Goal: Task Accomplishment & Management: Manage account settings

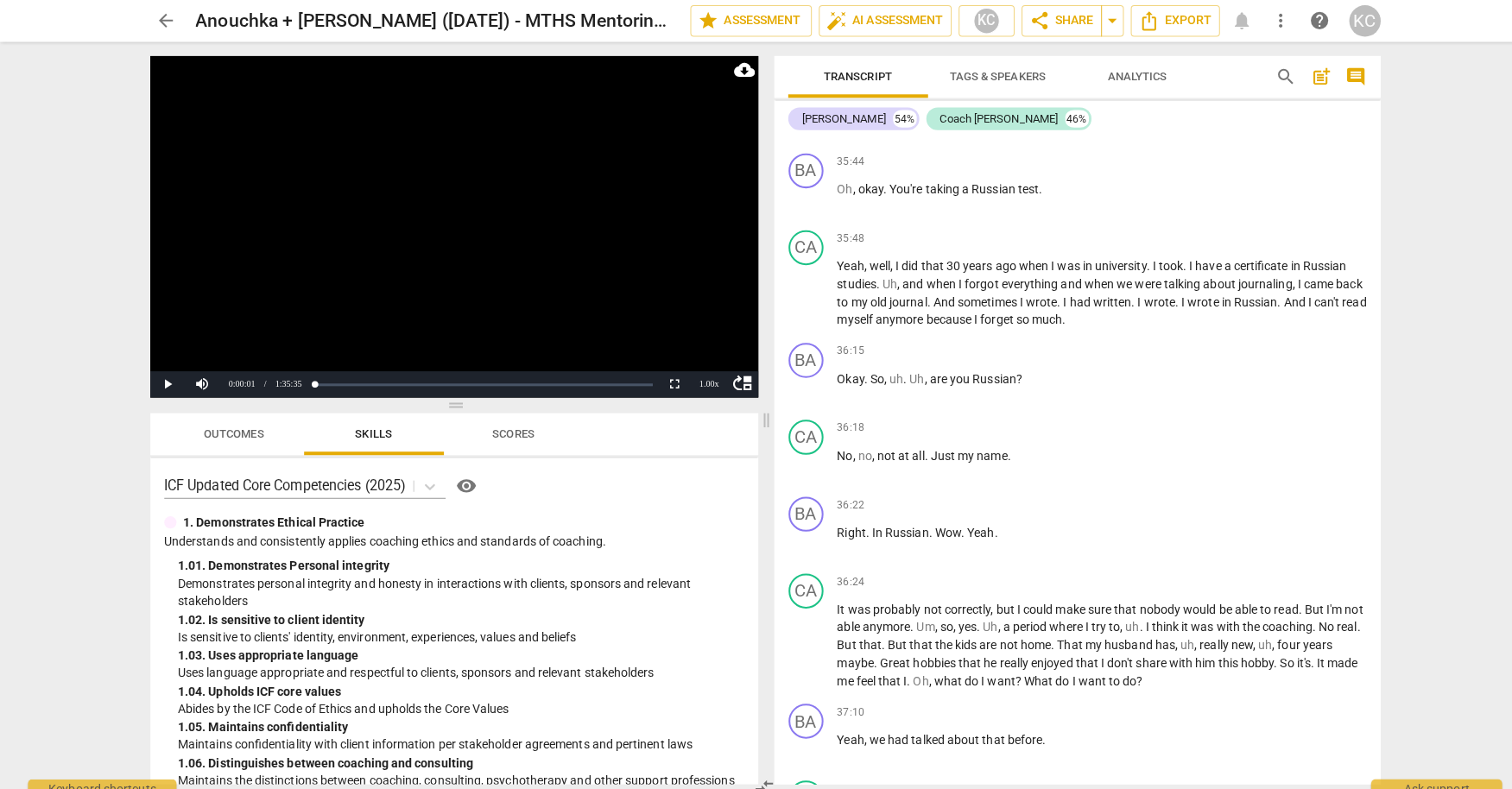
scroll to position [11382, 0]
click at [797, 372] on span "play_arrow" at bounding box center [796, 381] width 21 height 21
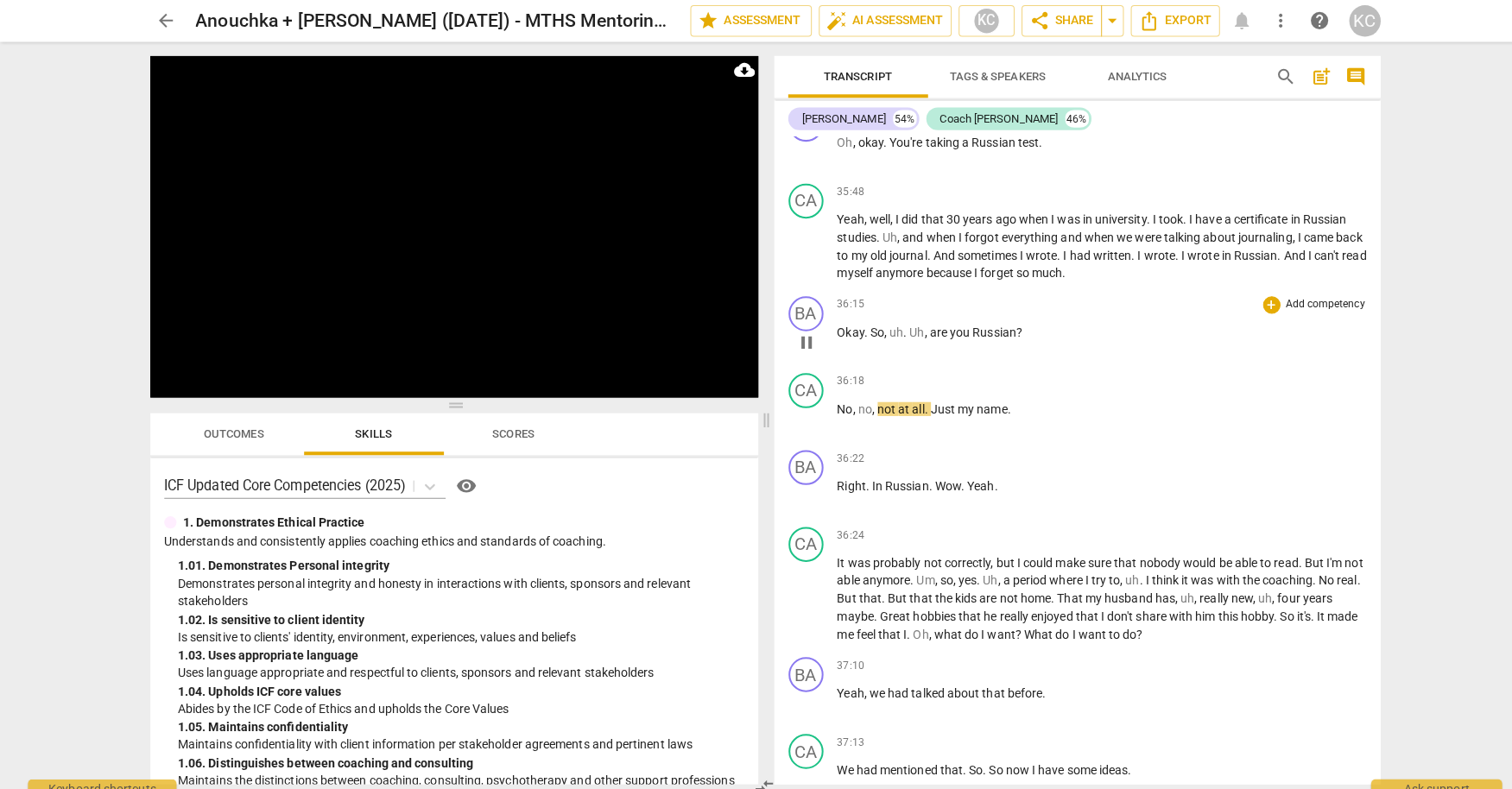
scroll to position [11451, 0]
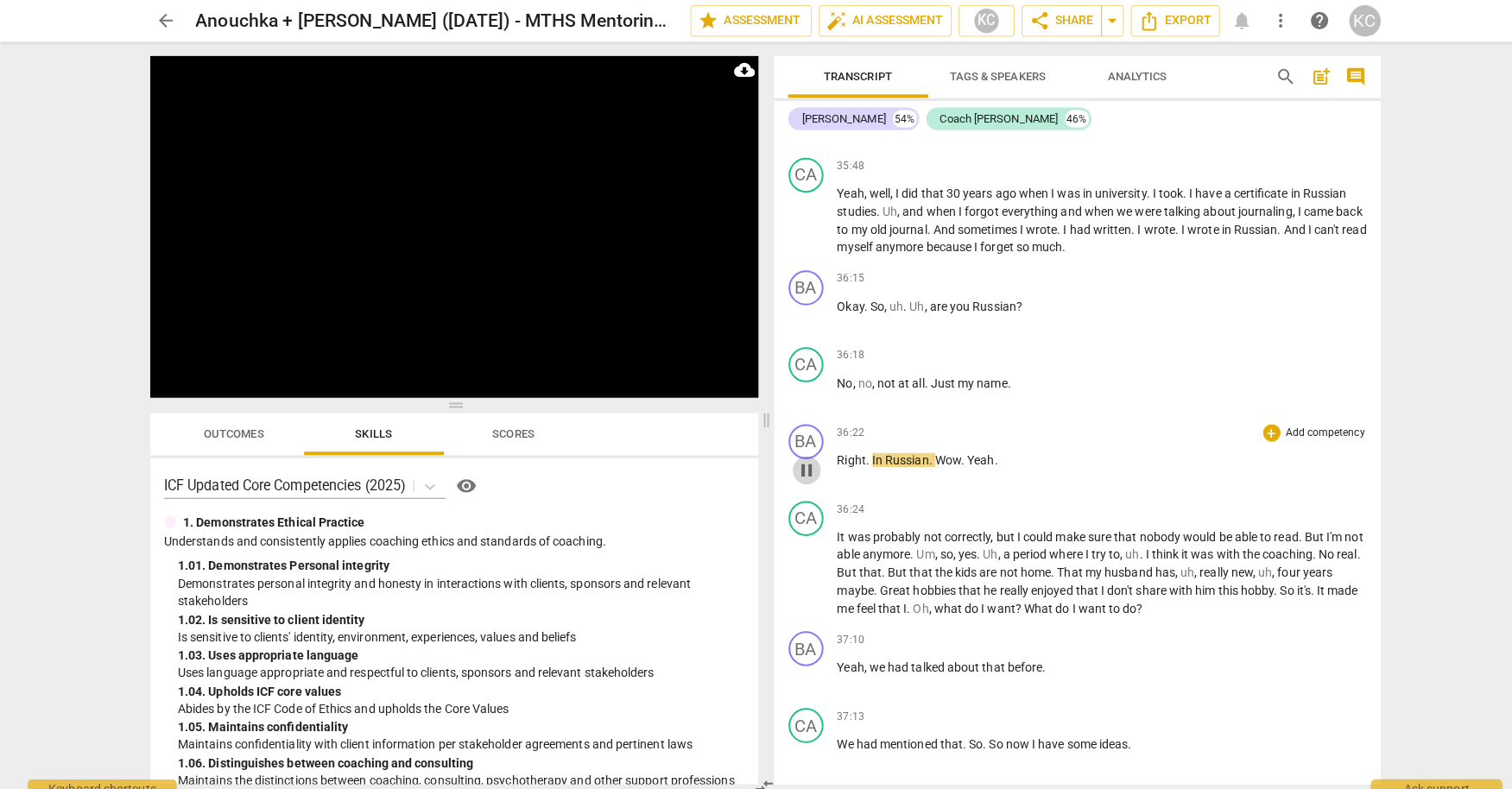
click at [796, 455] on span "pause" at bounding box center [796, 465] width 21 height 21
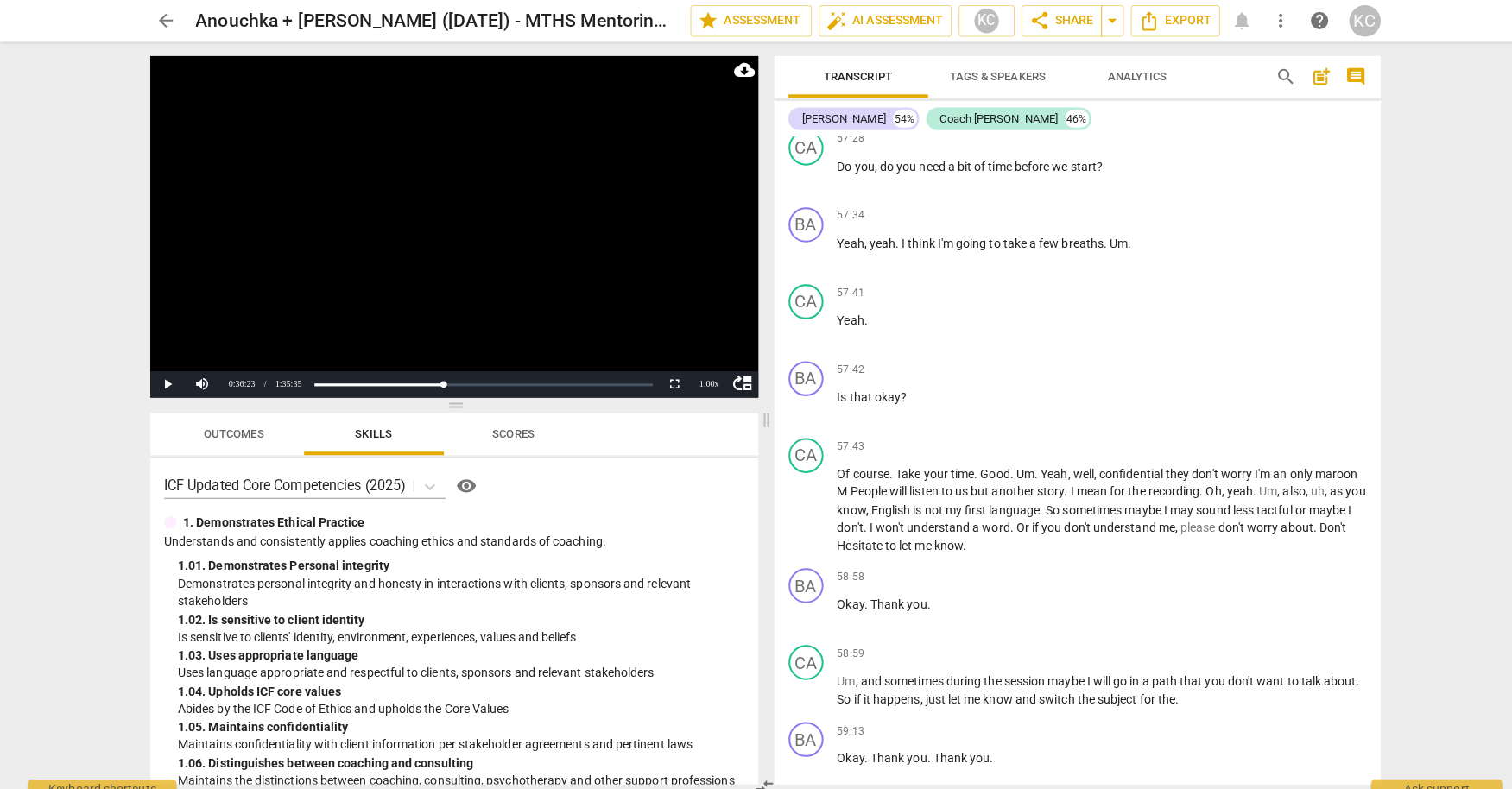
scroll to position [19680, 0]
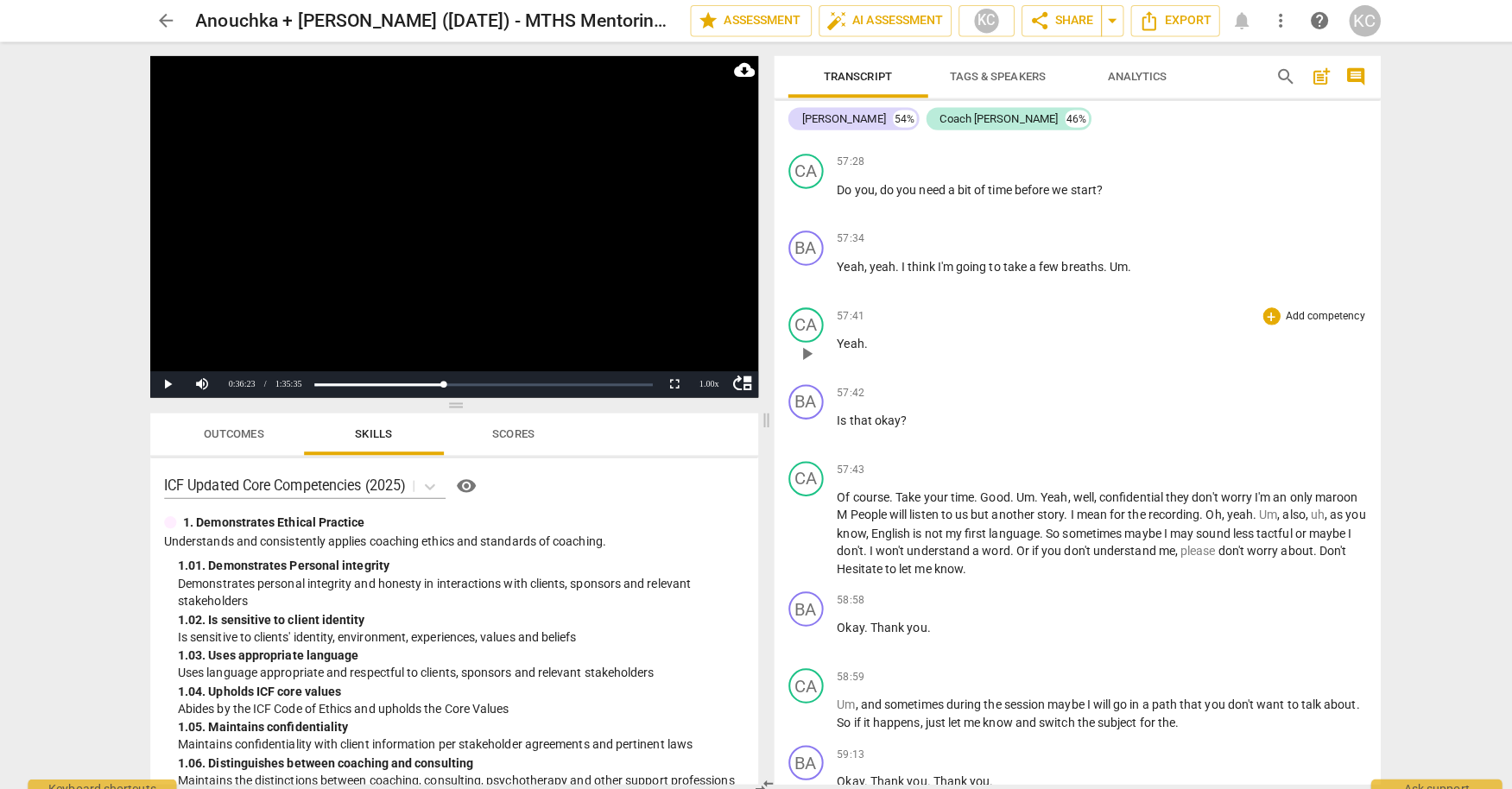
click at [795, 339] on span "play_arrow" at bounding box center [796, 349] width 21 height 21
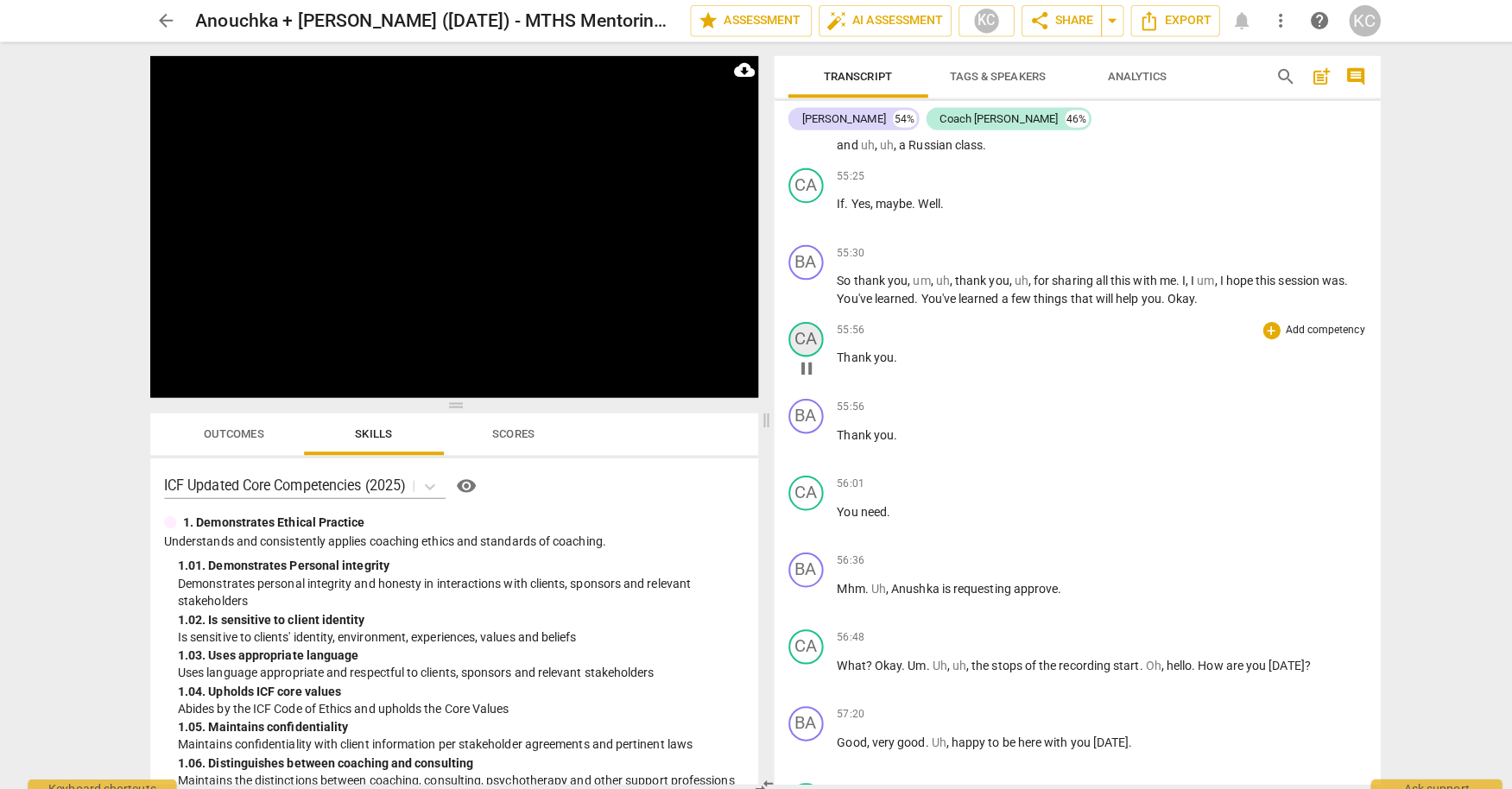
scroll to position [19057, 0]
click at [796, 279] on span "pause" at bounding box center [796, 289] width 21 height 21
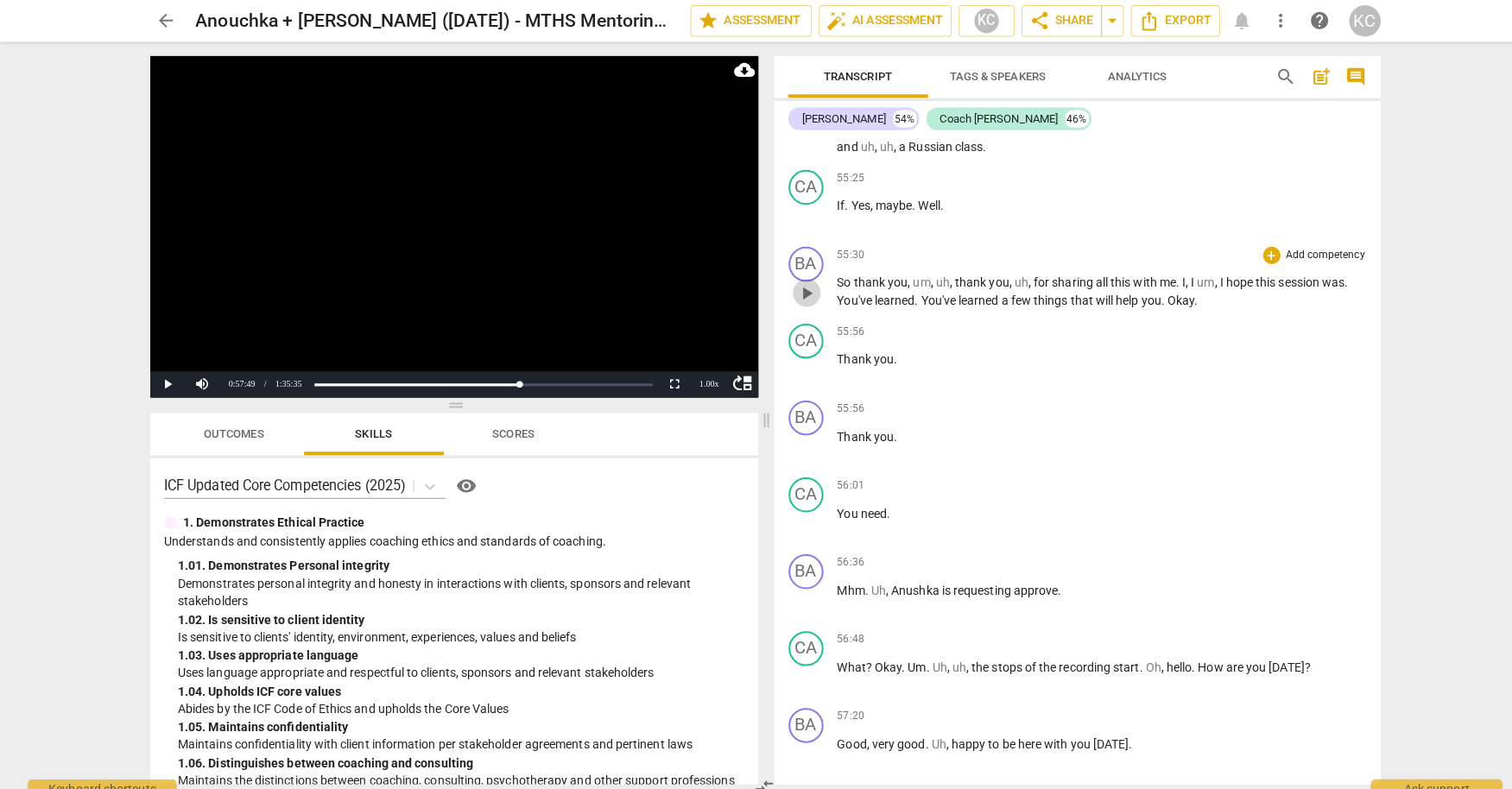
click at [796, 279] on span "play_arrow" at bounding box center [796, 289] width 21 height 21
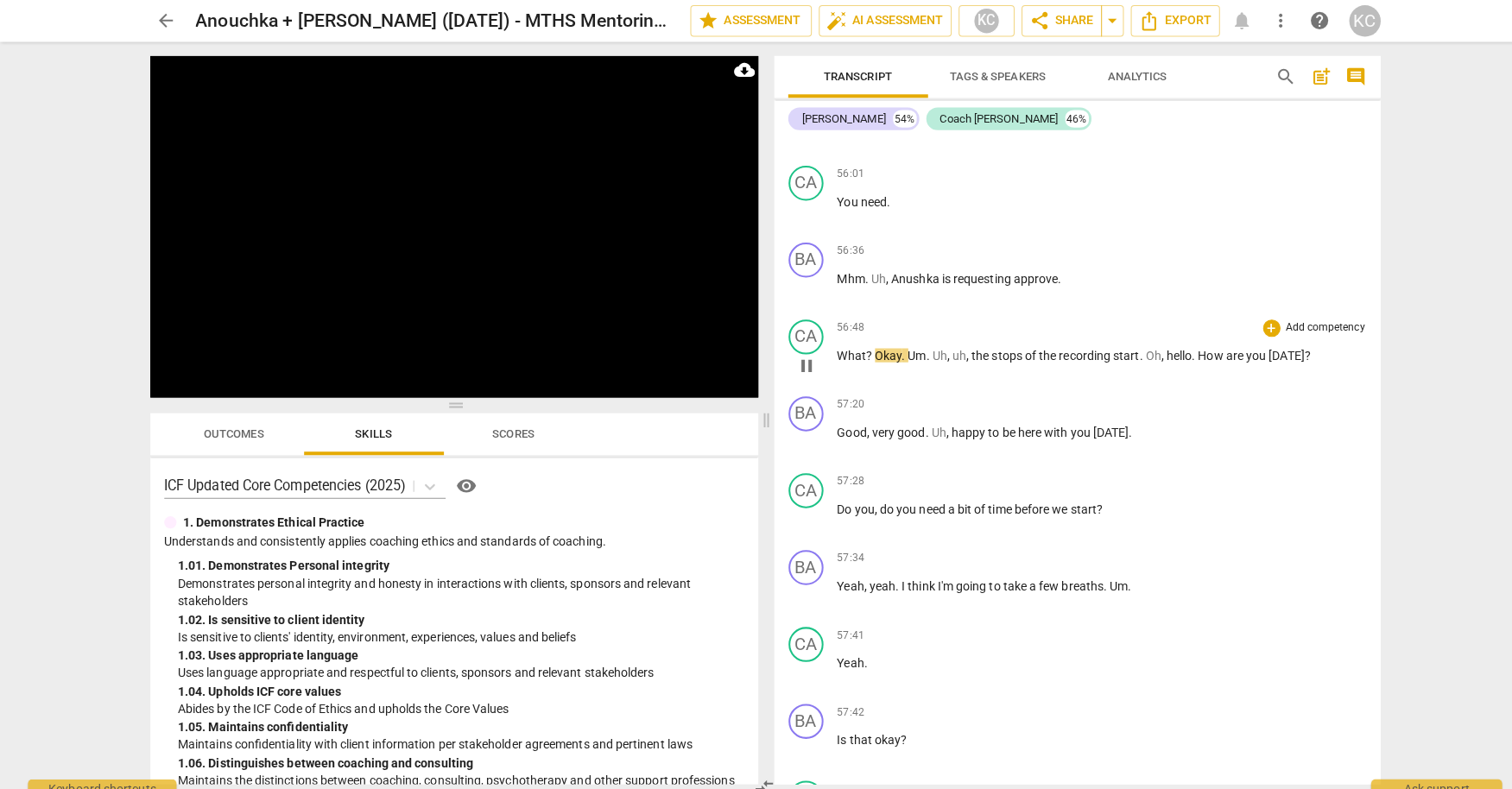
scroll to position [19370, 0]
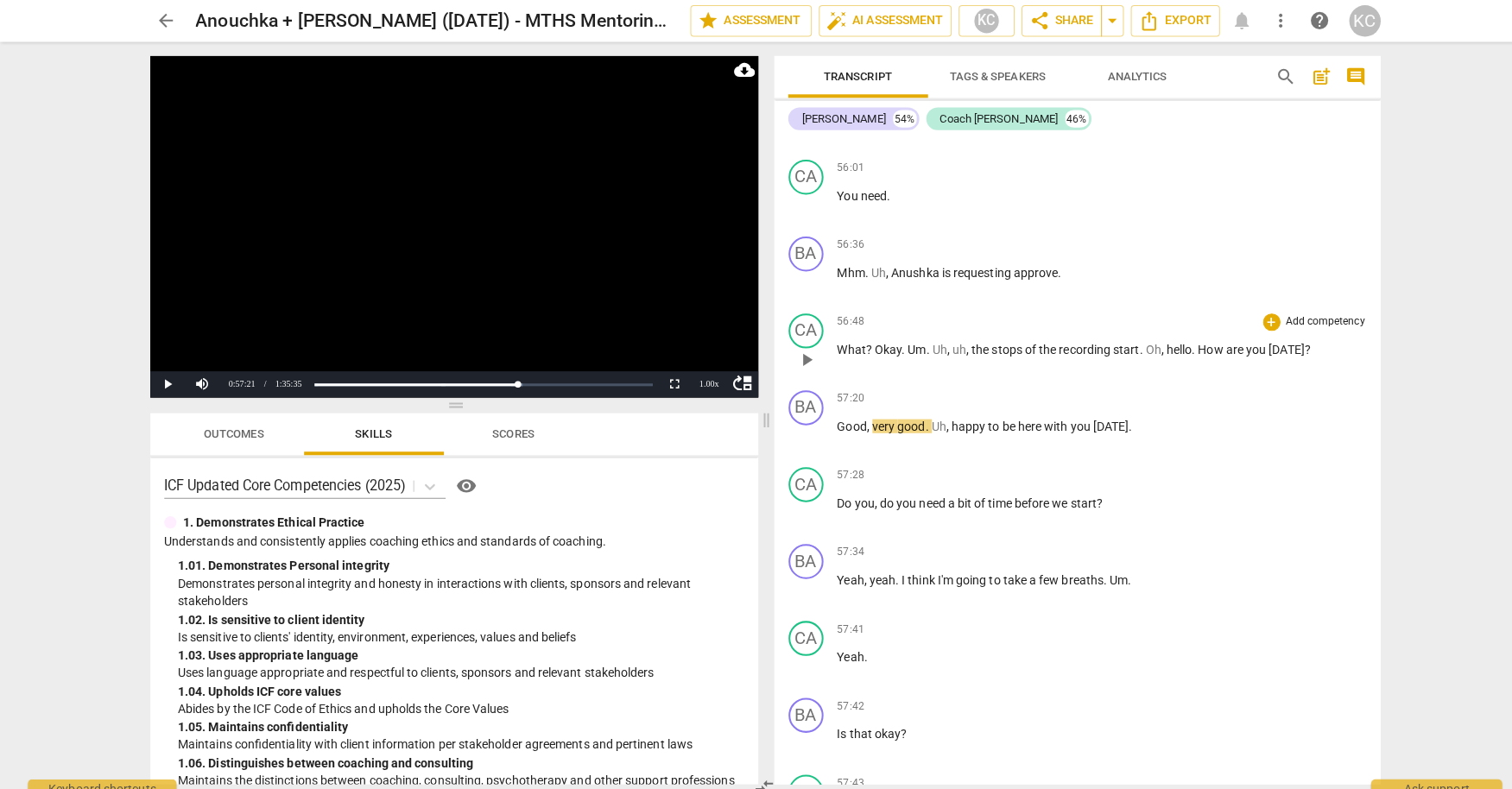
click at [1190, 338] on span "How" at bounding box center [1198, 345] width 28 height 13
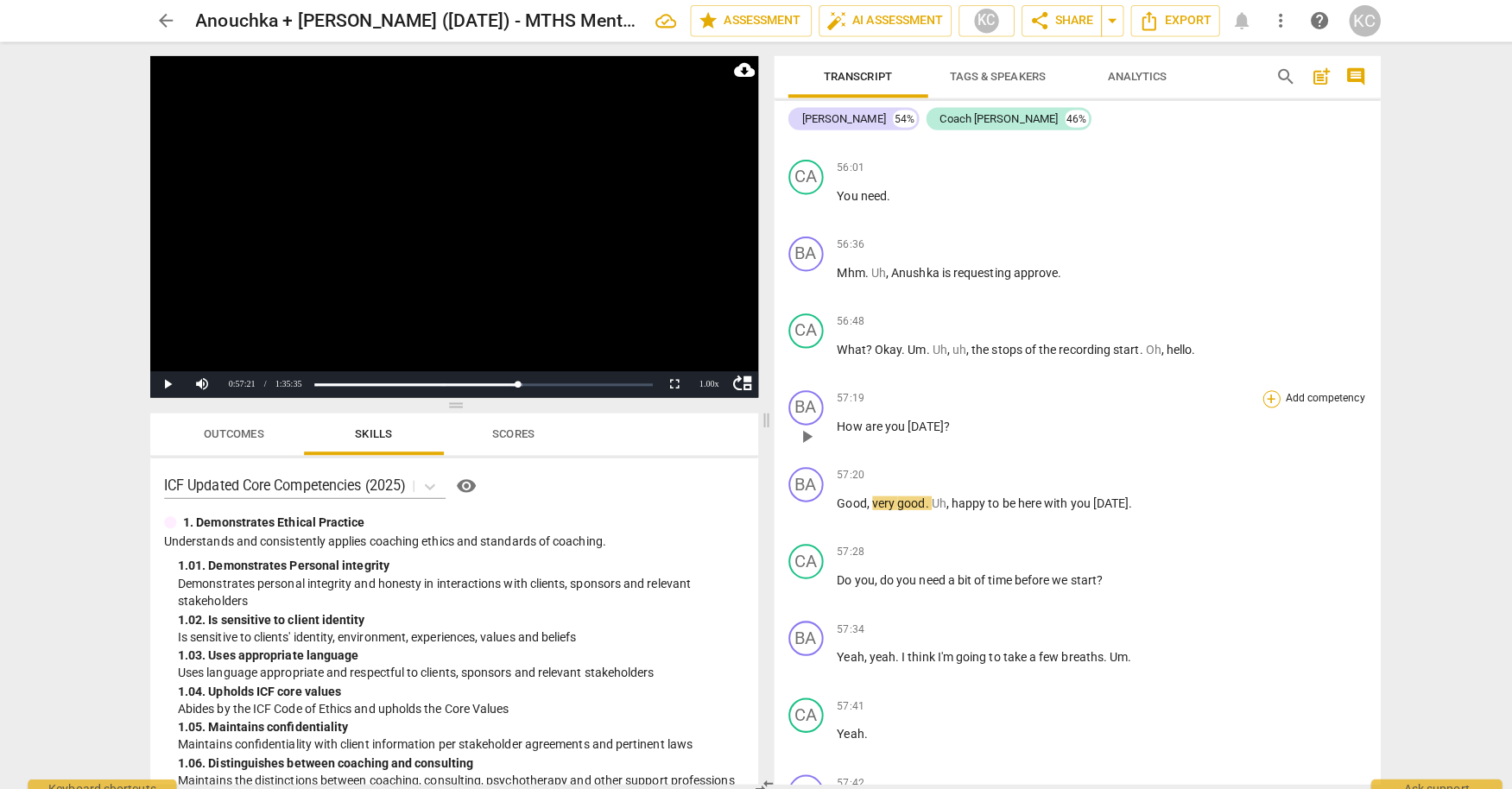
click at [1256, 386] on div "+" at bounding box center [1256, 394] width 17 height 17
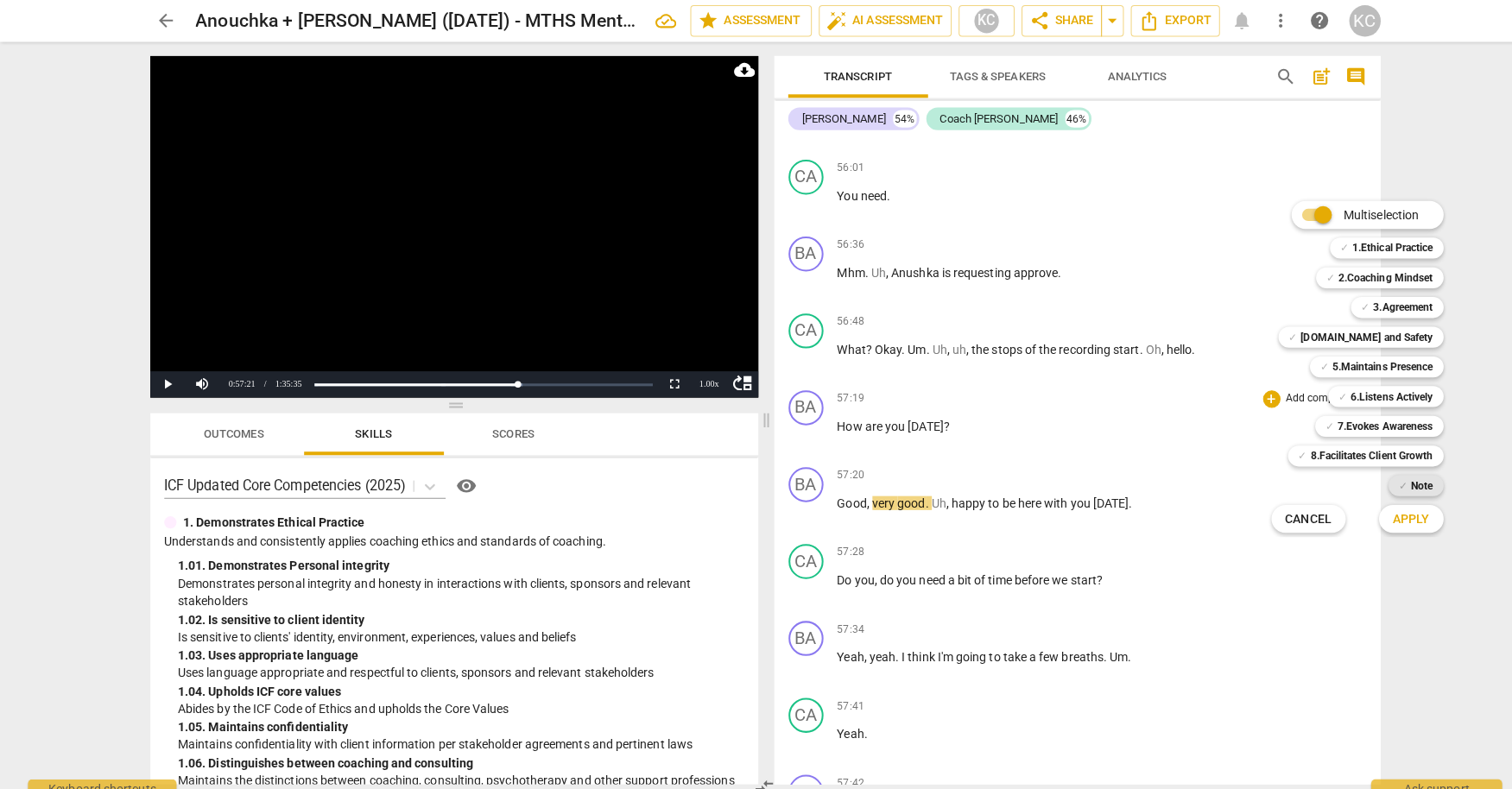
click at [1395, 481] on b "Note" at bounding box center [1406, 480] width 22 height 21
click at [1392, 482] on div "✓ Note" at bounding box center [1400, 480] width 54 height 21
click at [929, 384] on div at bounding box center [756, 394] width 1512 height 789
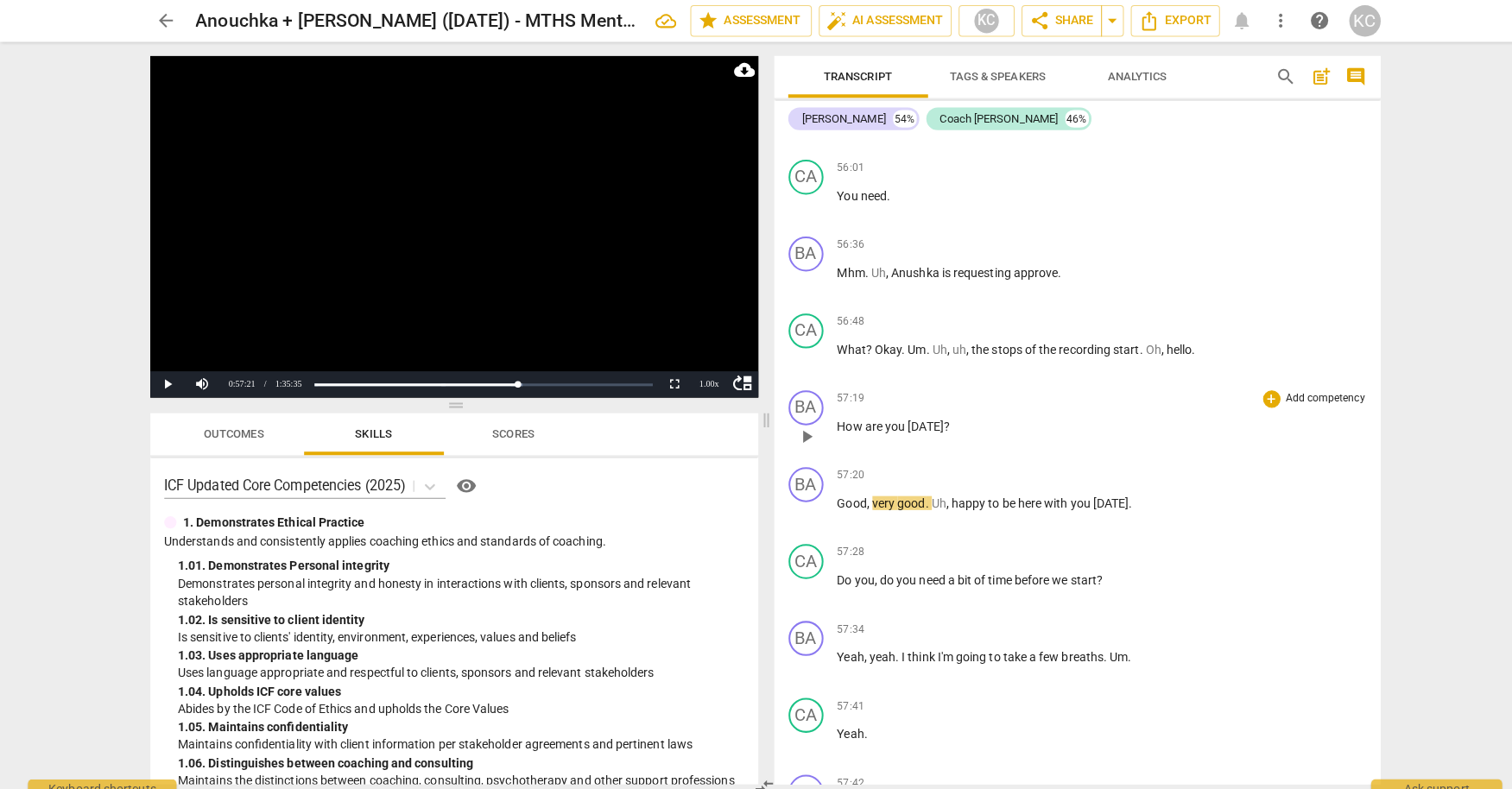
click at [925, 415] on span "[DATE]" at bounding box center [914, 421] width 35 height 13
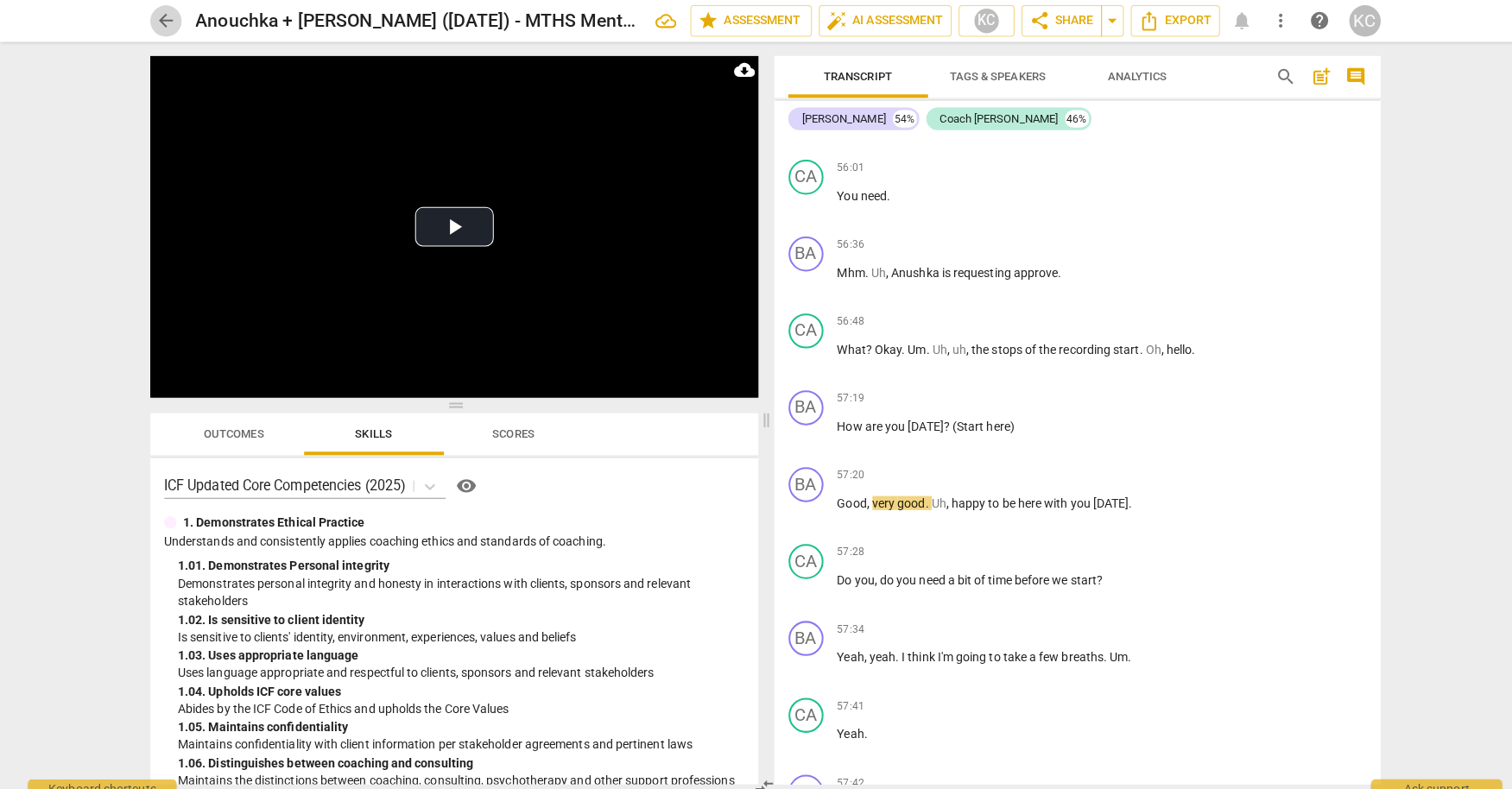
click at [158, 19] on span "arrow_back" at bounding box center [164, 21] width 21 height 21
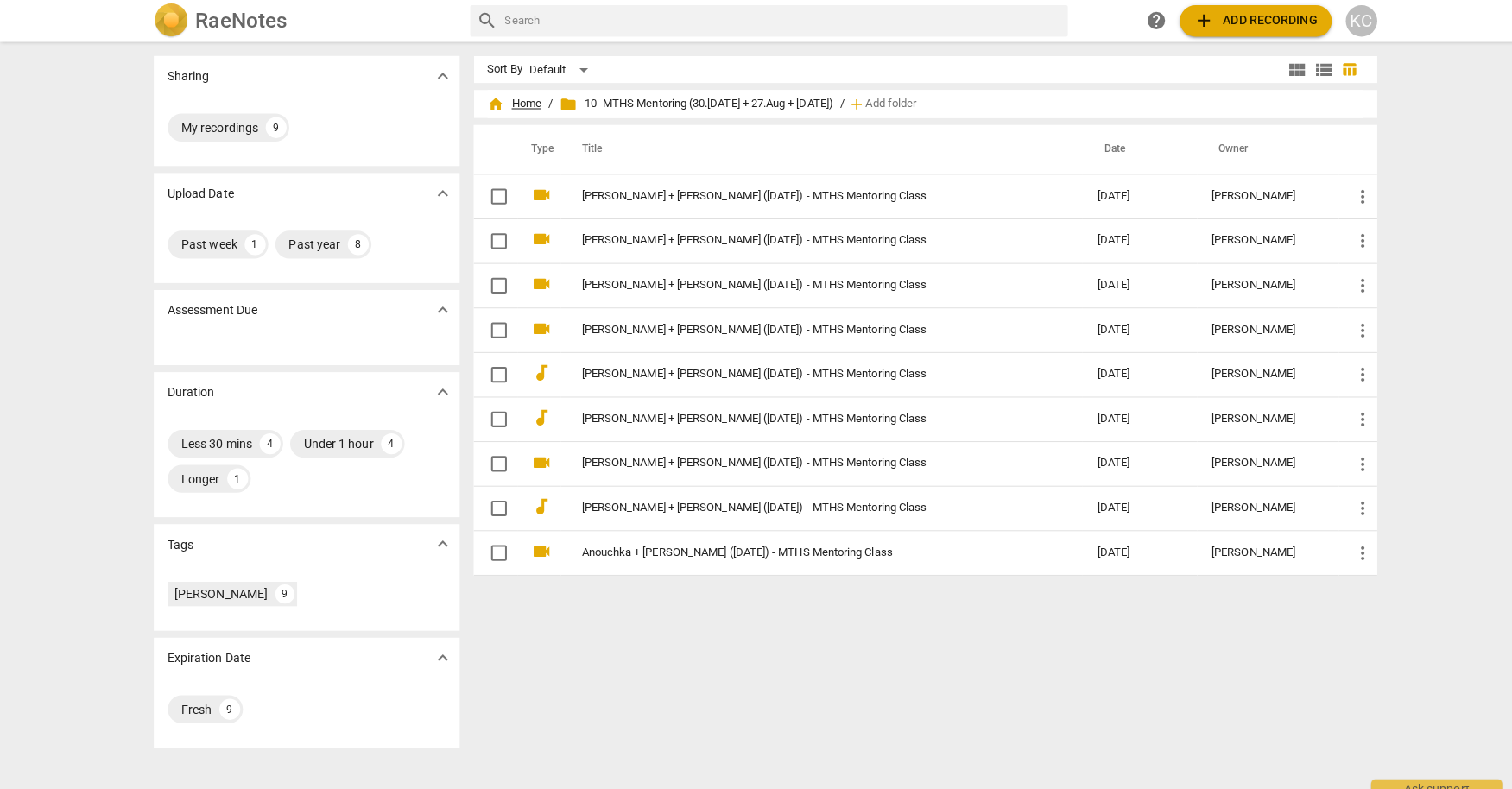
click at [515, 103] on span "home Home" at bounding box center [509, 103] width 54 height 17
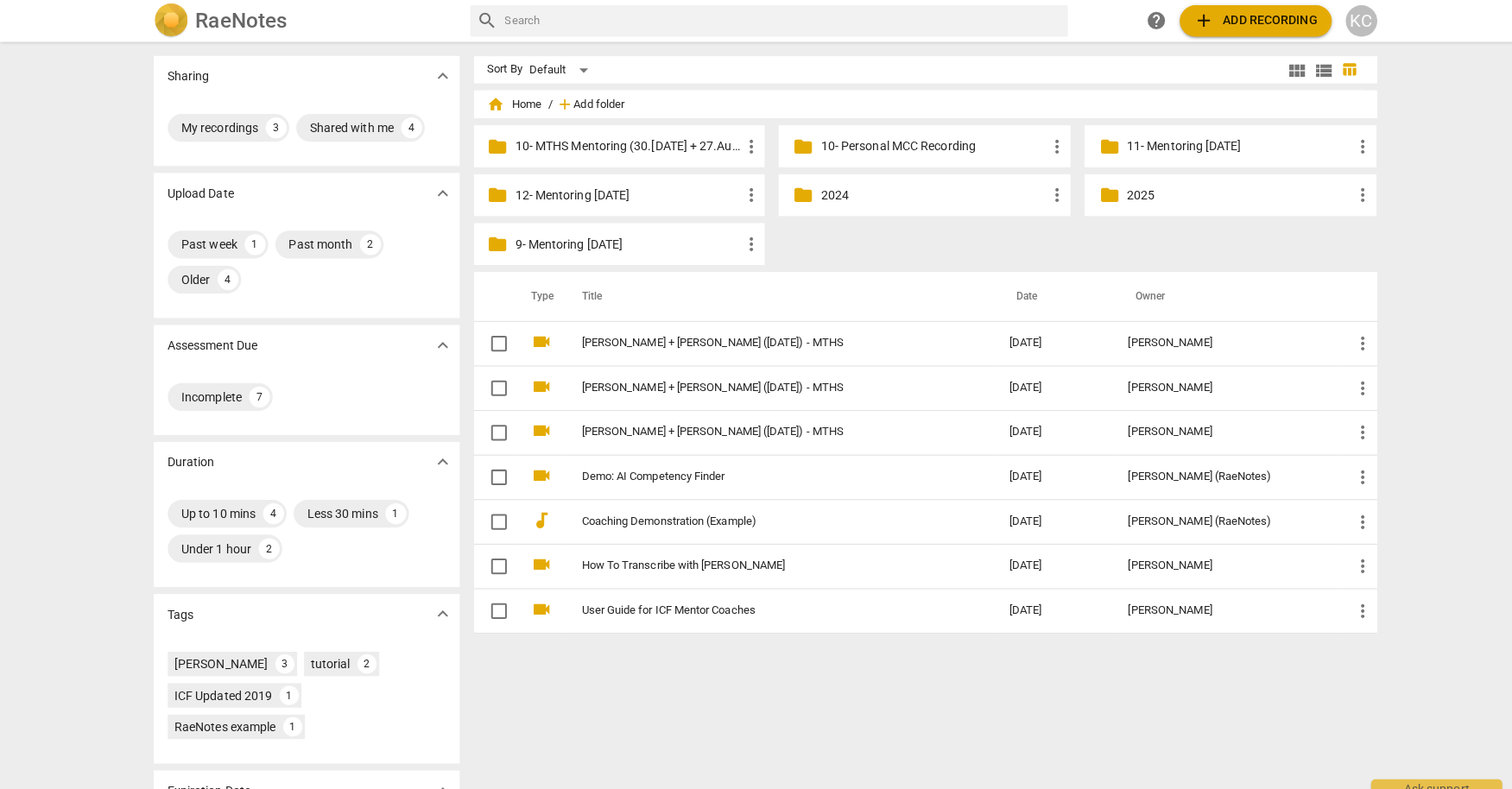
click at [572, 101] on span "Add folder" at bounding box center [593, 103] width 50 height 13
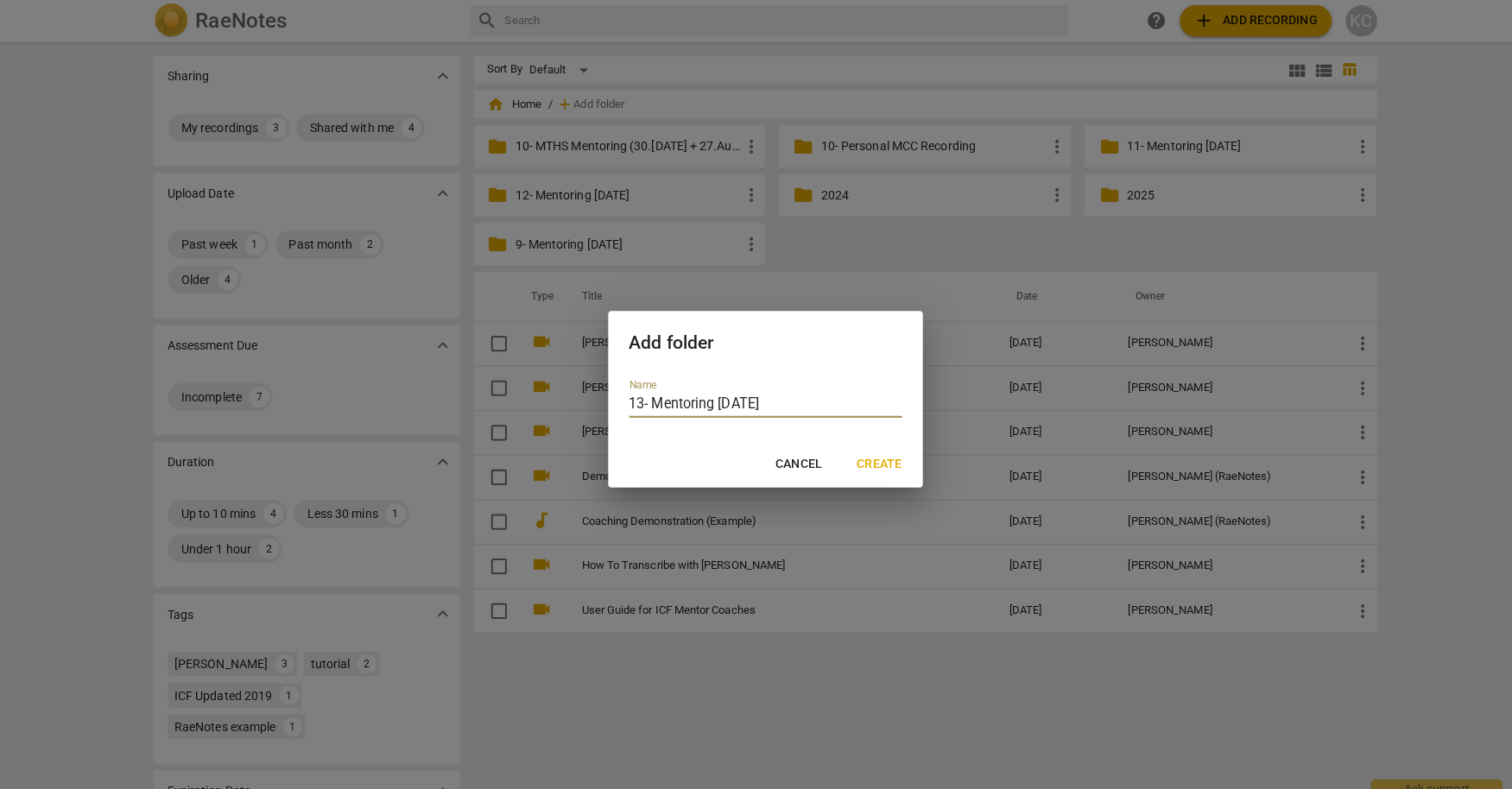
type input "13- Mentoring [DATE]"
click at [857, 467] on span "Create" at bounding box center [868, 459] width 44 height 17
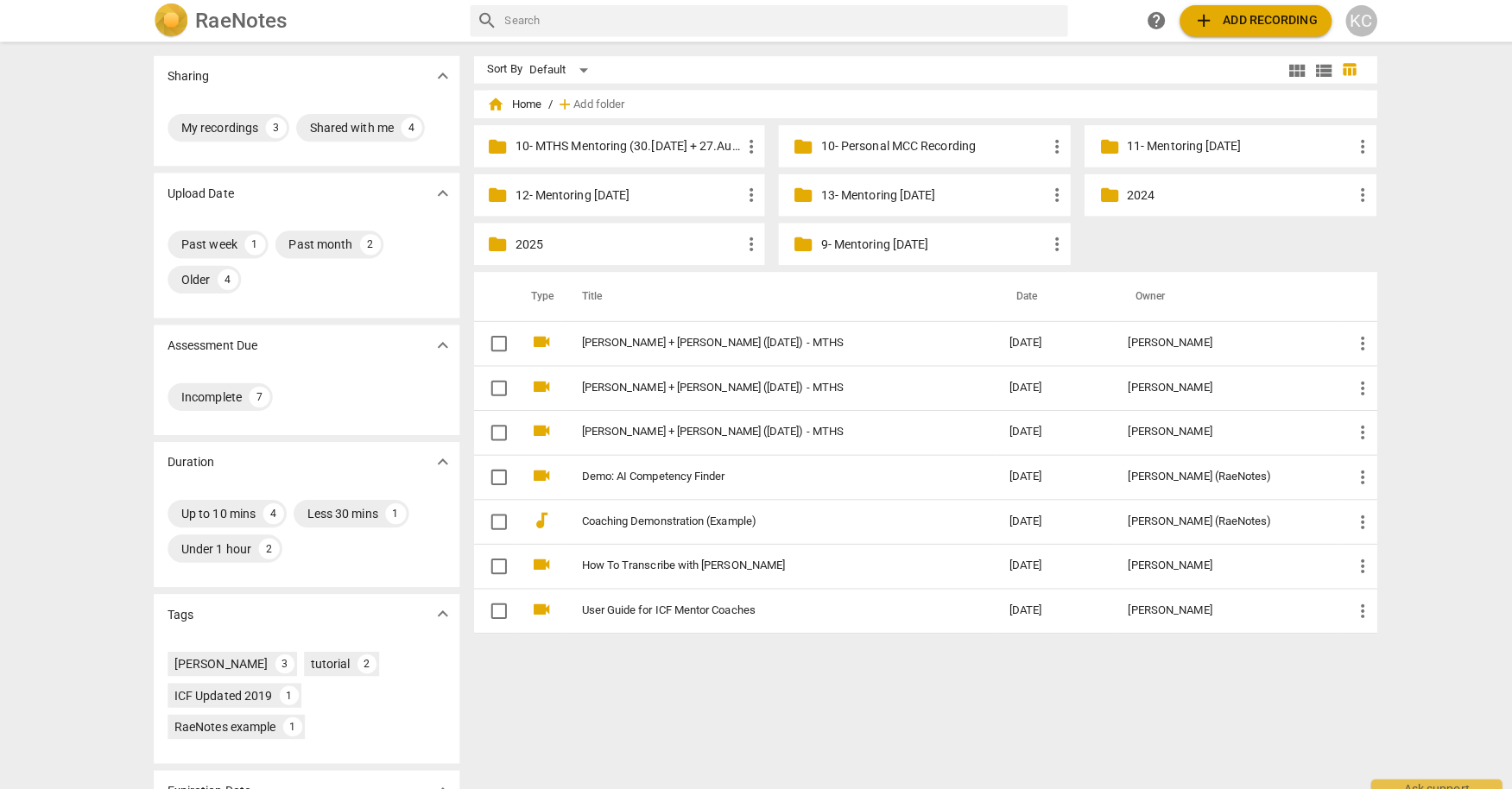
click at [1210, 12] on span "add Add recording" at bounding box center [1241, 21] width 122 height 21
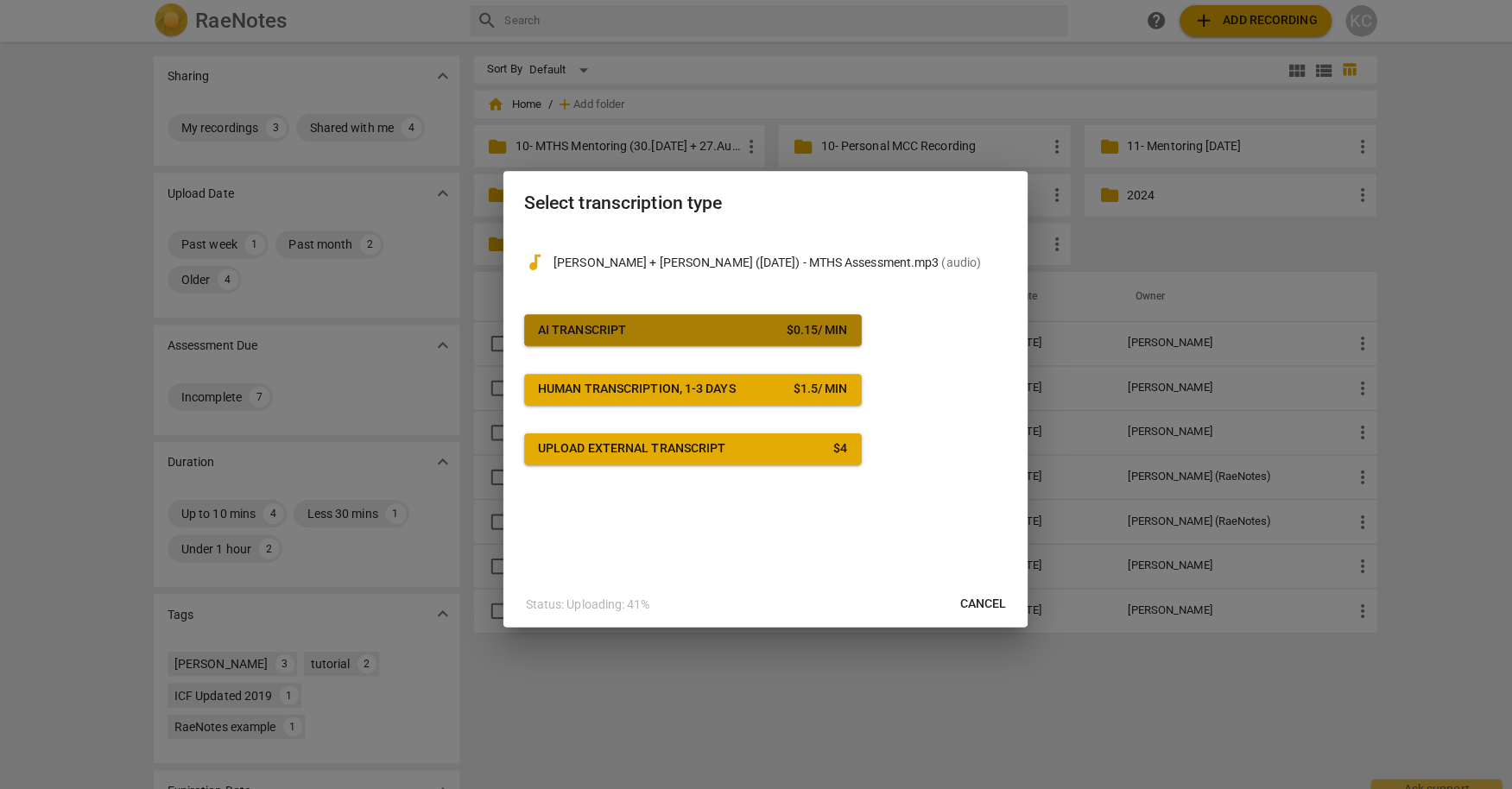
click at [631, 327] on span "AI Transcript $ 0.15 / min" at bounding box center [685, 326] width 306 height 17
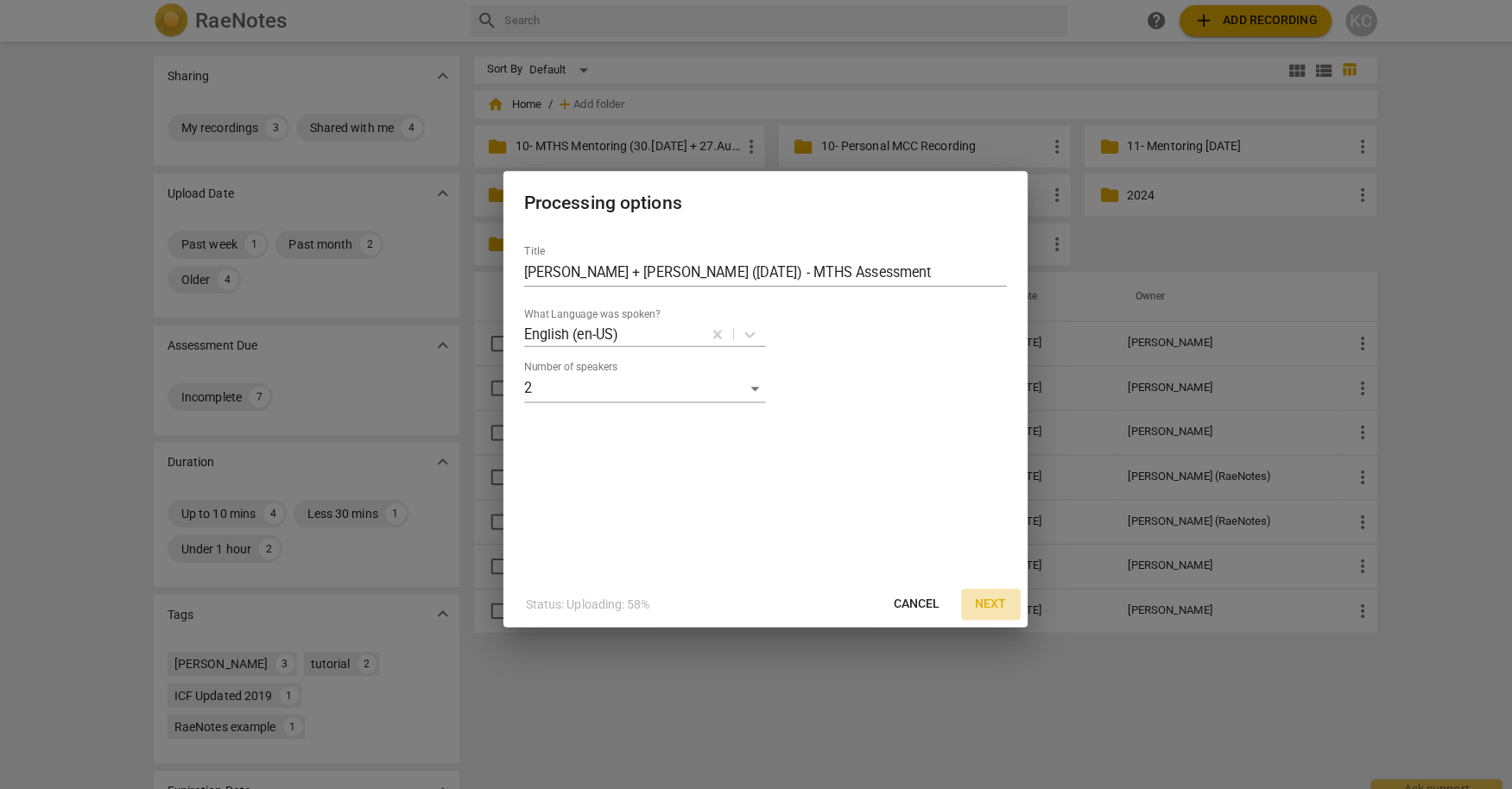
click at [991, 601] on span "Next" at bounding box center [979, 597] width 32 height 17
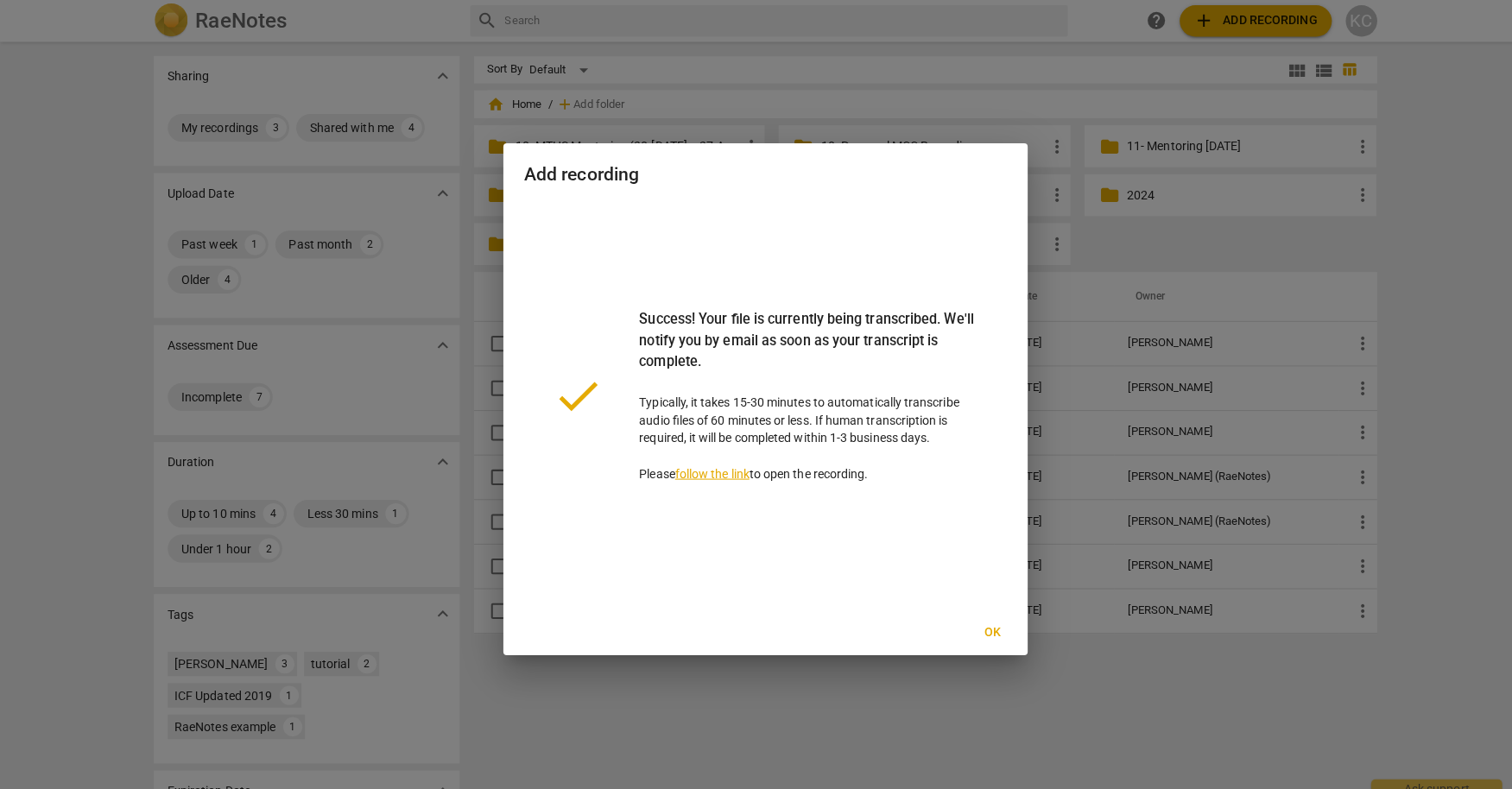
click at [979, 614] on button "Ok" at bounding box center [981, 625] width 55 height 31
